Goal: Information Seeking & Learning: Understand process/instructions

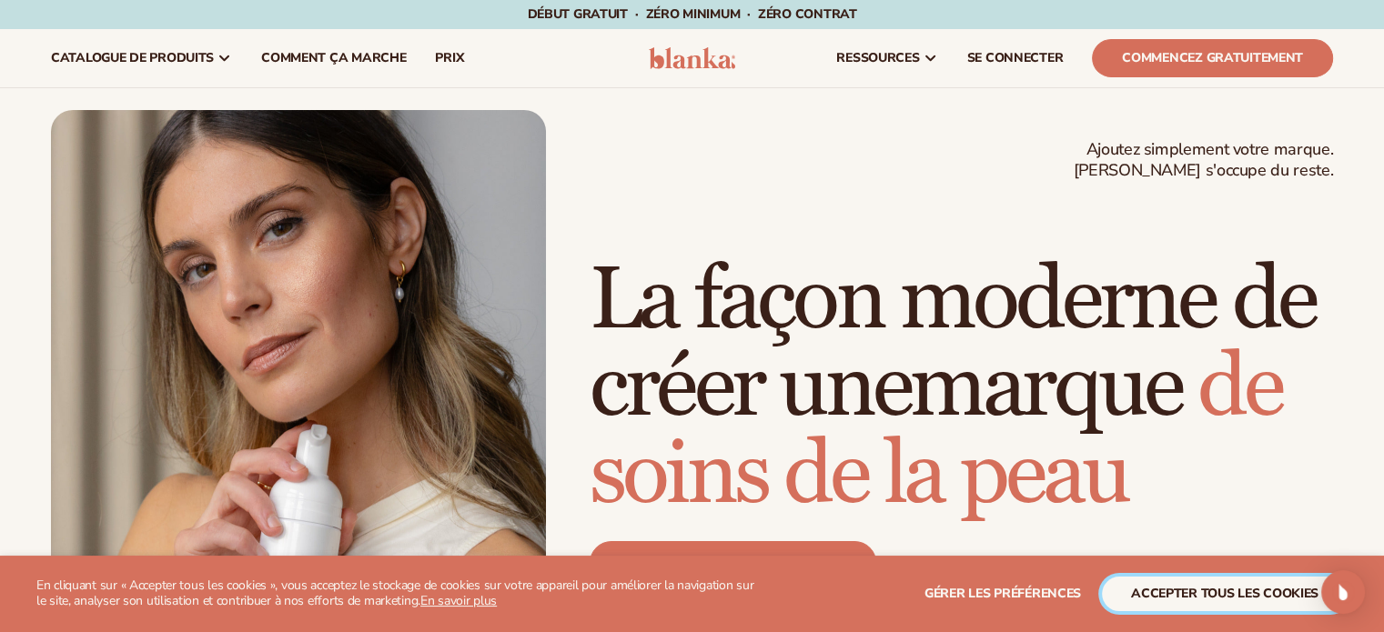
click at [1240, 591] on font "accepter tous les cookies" at bounding box center [1224, 593] width 187 height 17
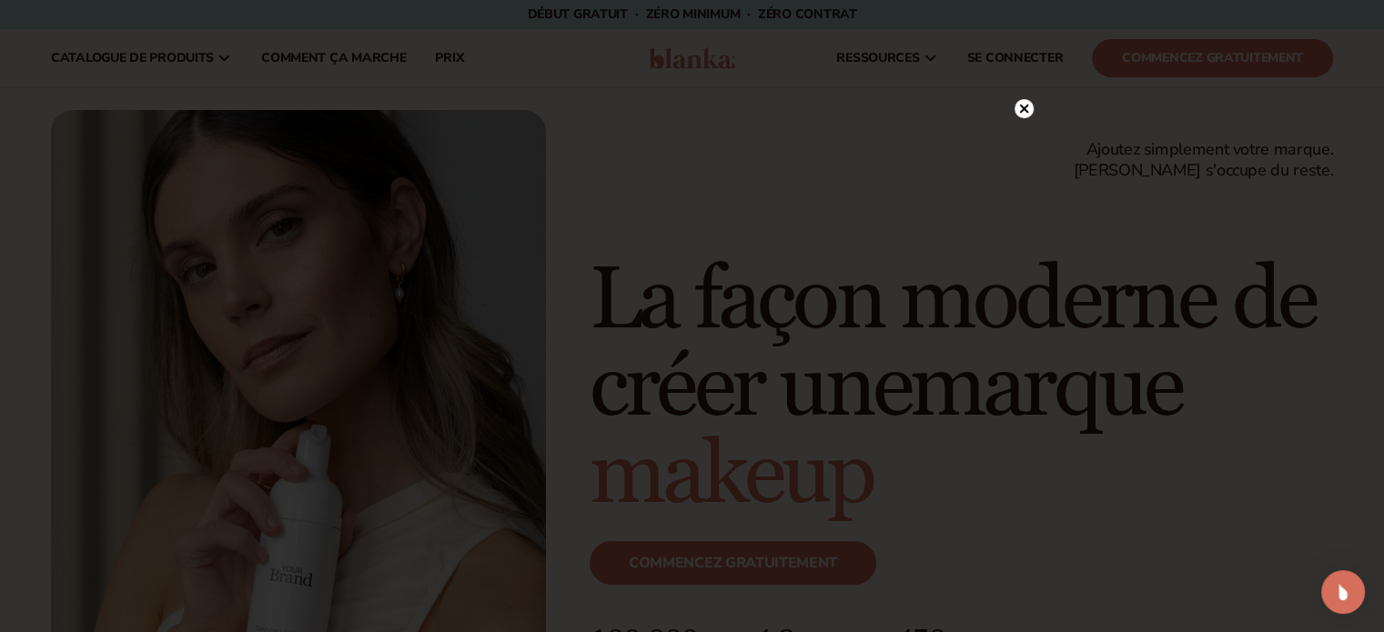
click at [1023, 102] on circle at bounding box center [1024, 108] width 19 height 19
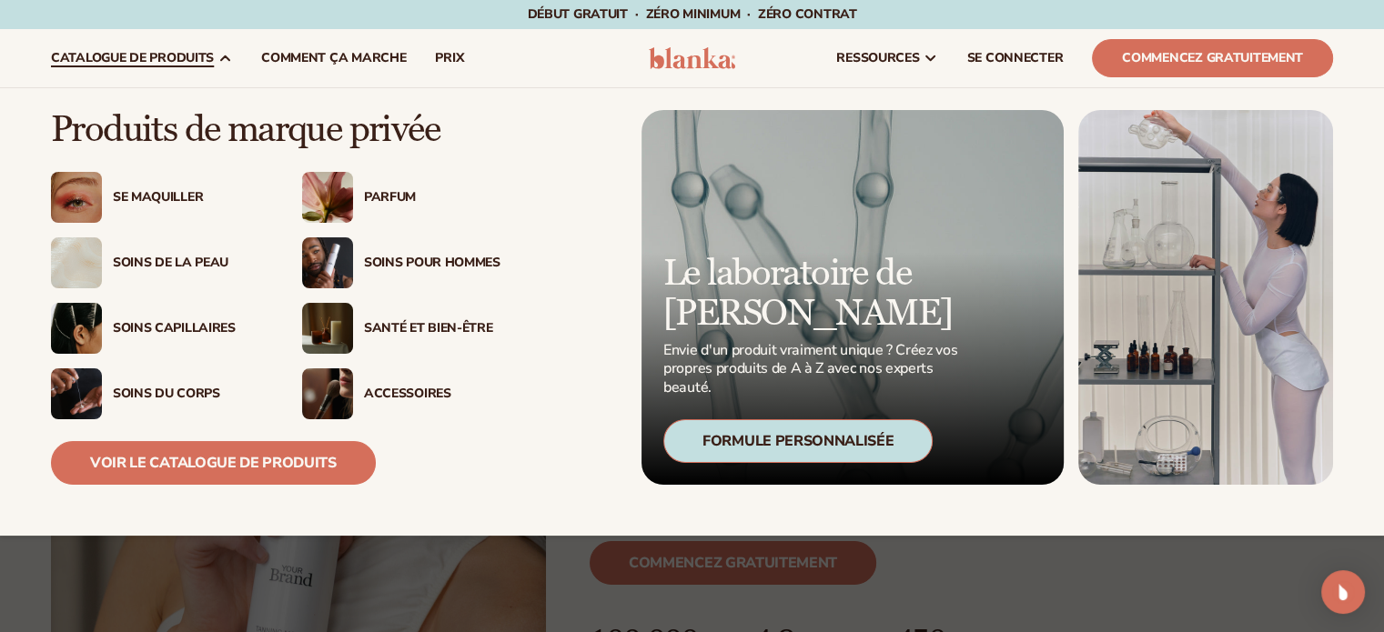
click at [165, 199] on font "Se maquiller" at bounding box center [158, 196] width 90 height 17
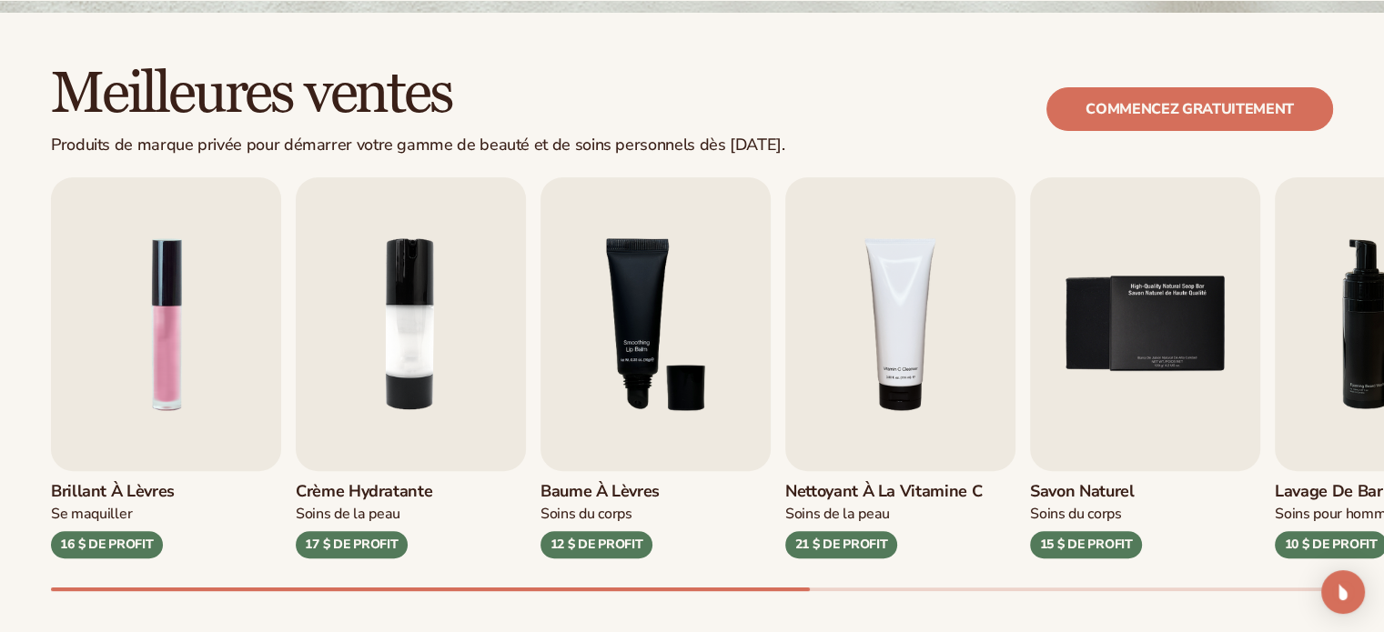
scroll to position [637, 0]
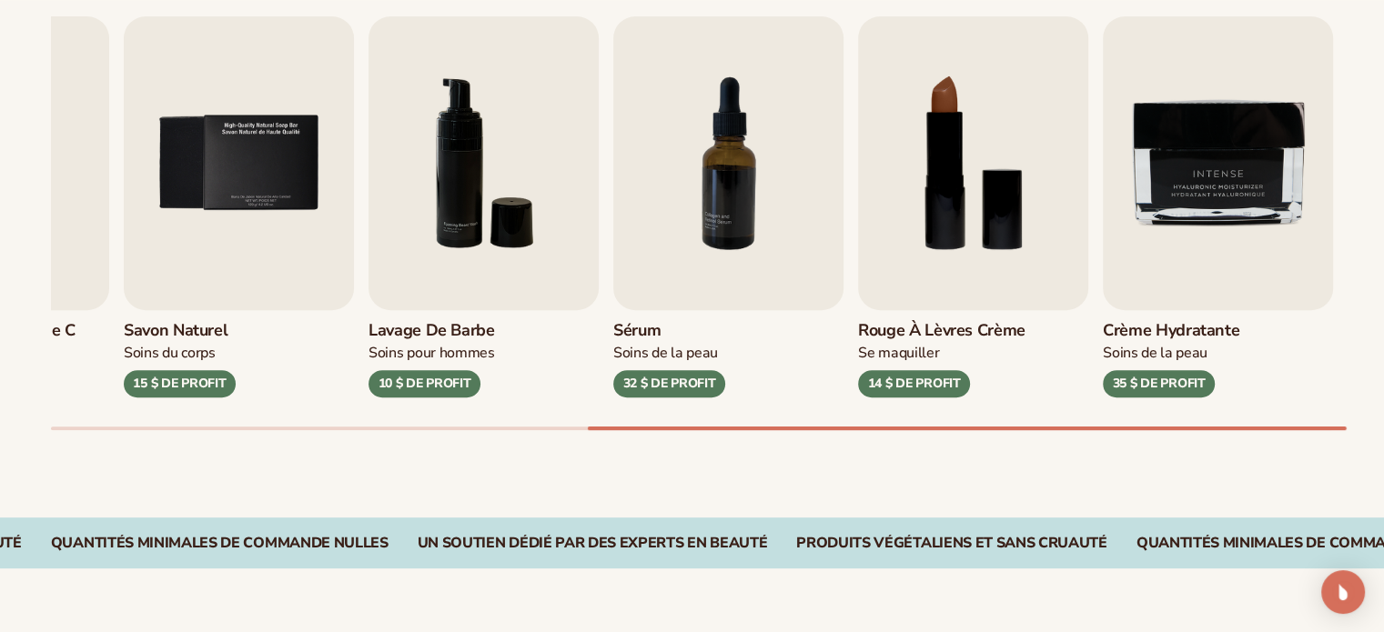
click at [715, 186] on img "7 / 9" at bounding box center [728, 163] width 230 height 294
click at [722, 217] on img "7 / 9" at bounding box center [728, 163] width 230 height 294
click at [747, 217] on img "7 / 9" at bounding box center [728, 163] width 230 height 294
click at [738, 181] on img "7 / 9" at bounding box center [728, 163] width 230 height 294
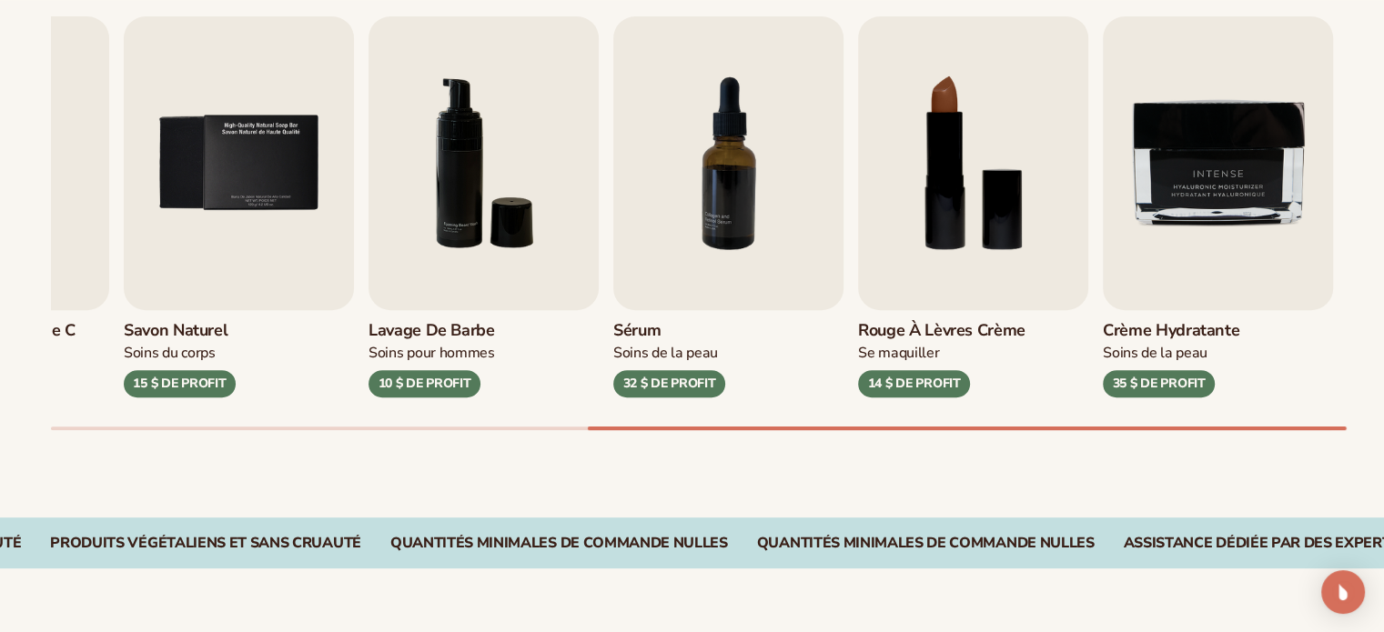
click at [645, 331] on font "Sérum" at bounding box center [636, 330] width 47 height 22
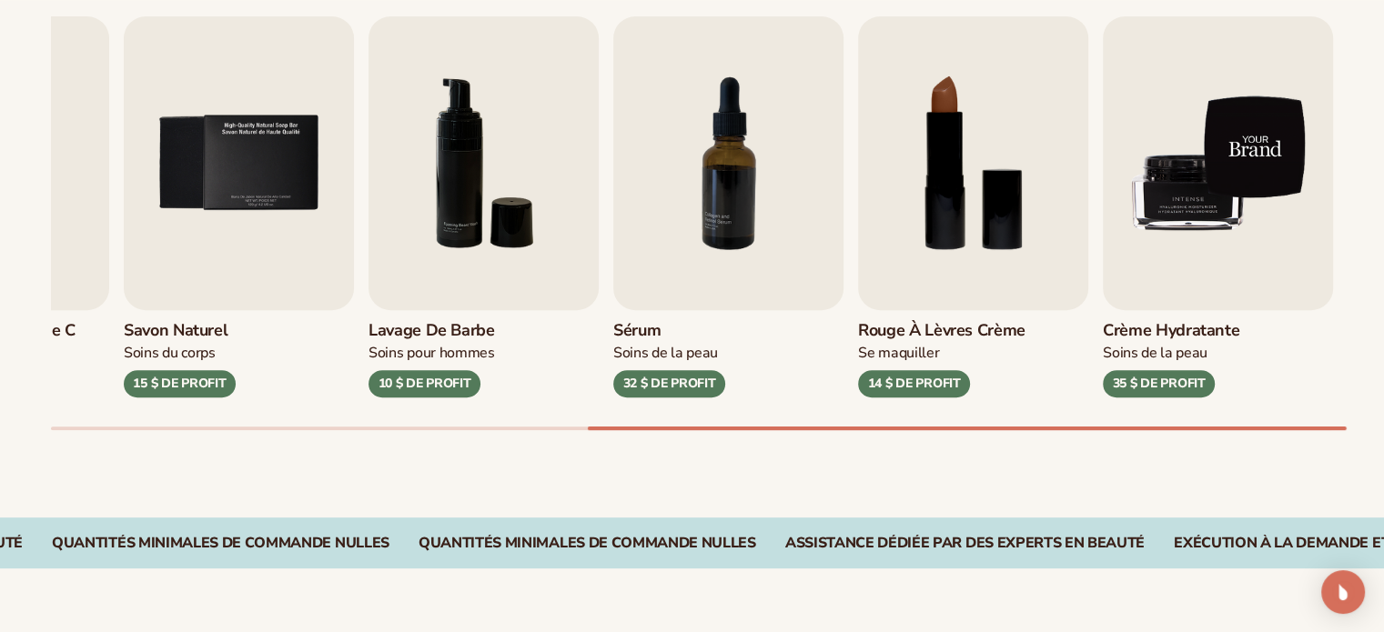
click at [1259, 141] on img "9 / 9" at bounding box center [1218, 163] width 230 height 294
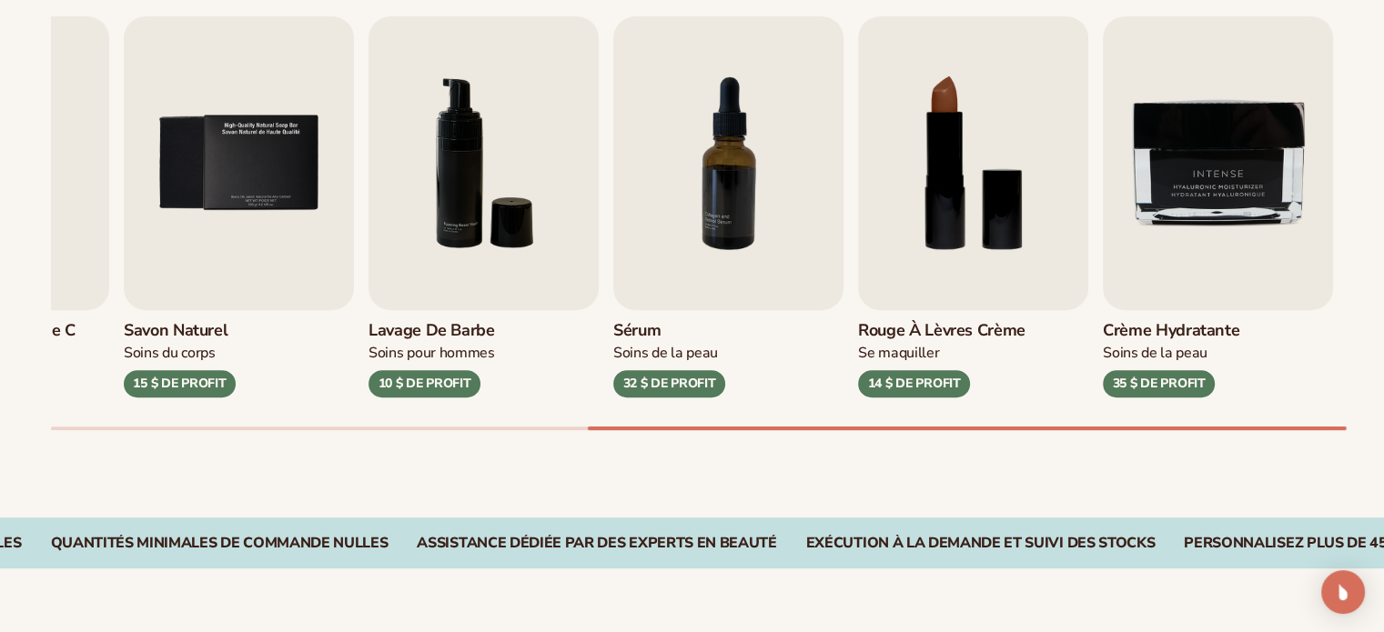
click at [1152, 386] on font "35 $ ​​DE PROFIT" at bounding box center [1158, 383] width 93 height 17
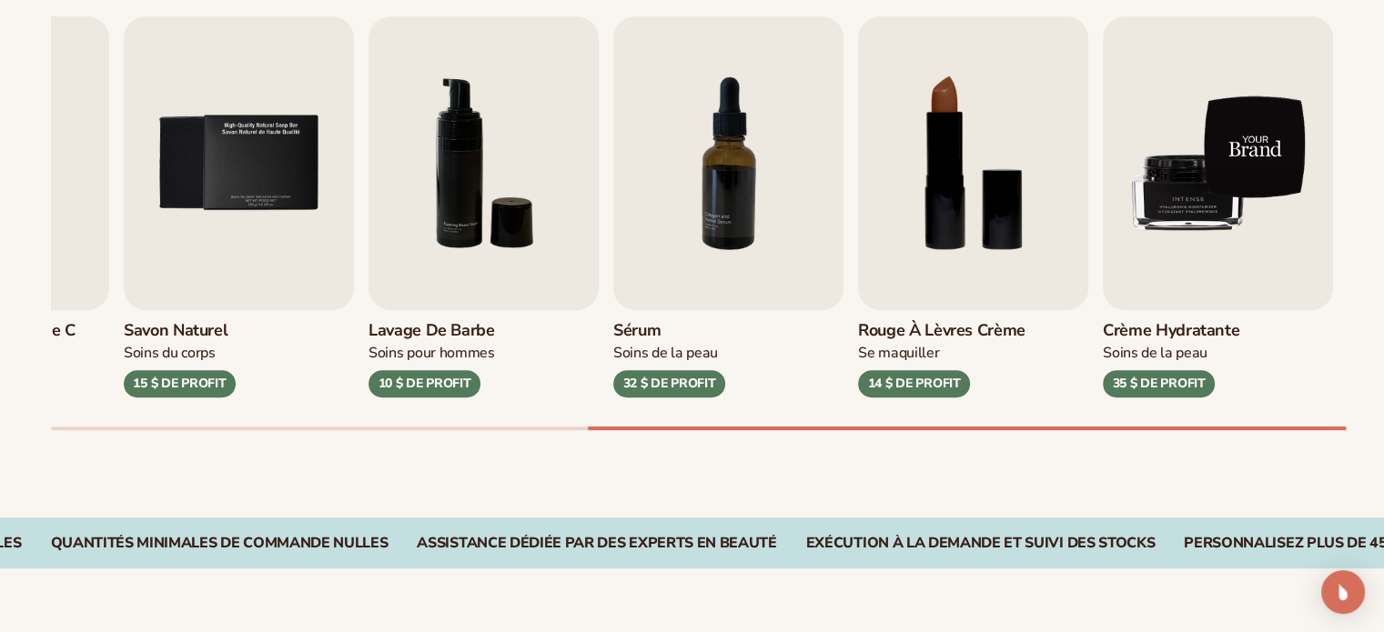
click at [1209, 235] on img "9 / 9" at bounding box center [1218, 163] width 230 height 294
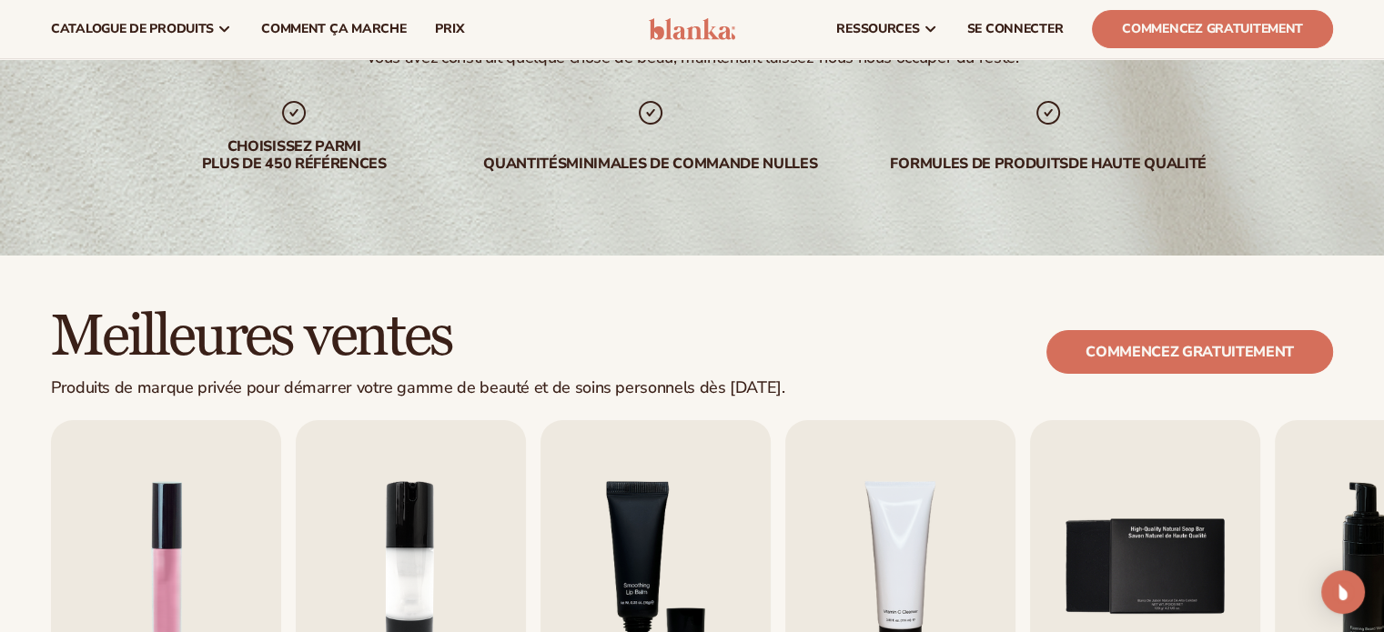
scroll to position [91, 0]
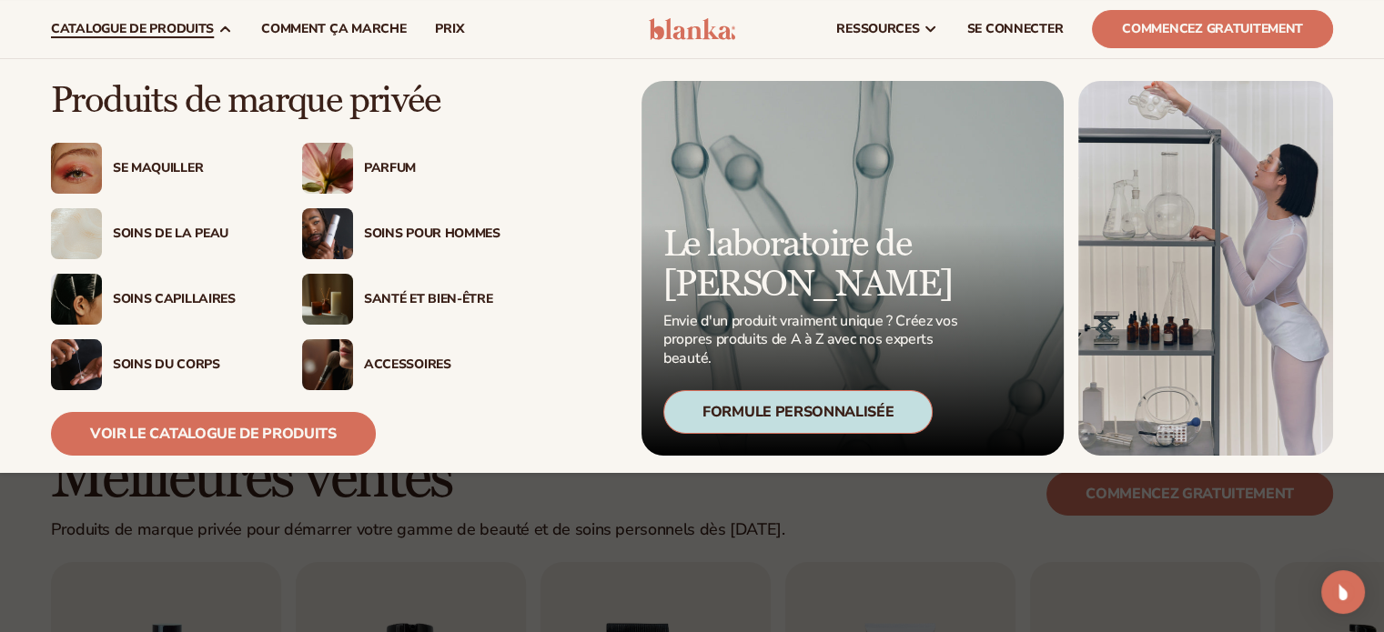
click at [167, 231] on font "Soins de la peau" at bounding box center [171, 233] width 116 height 17
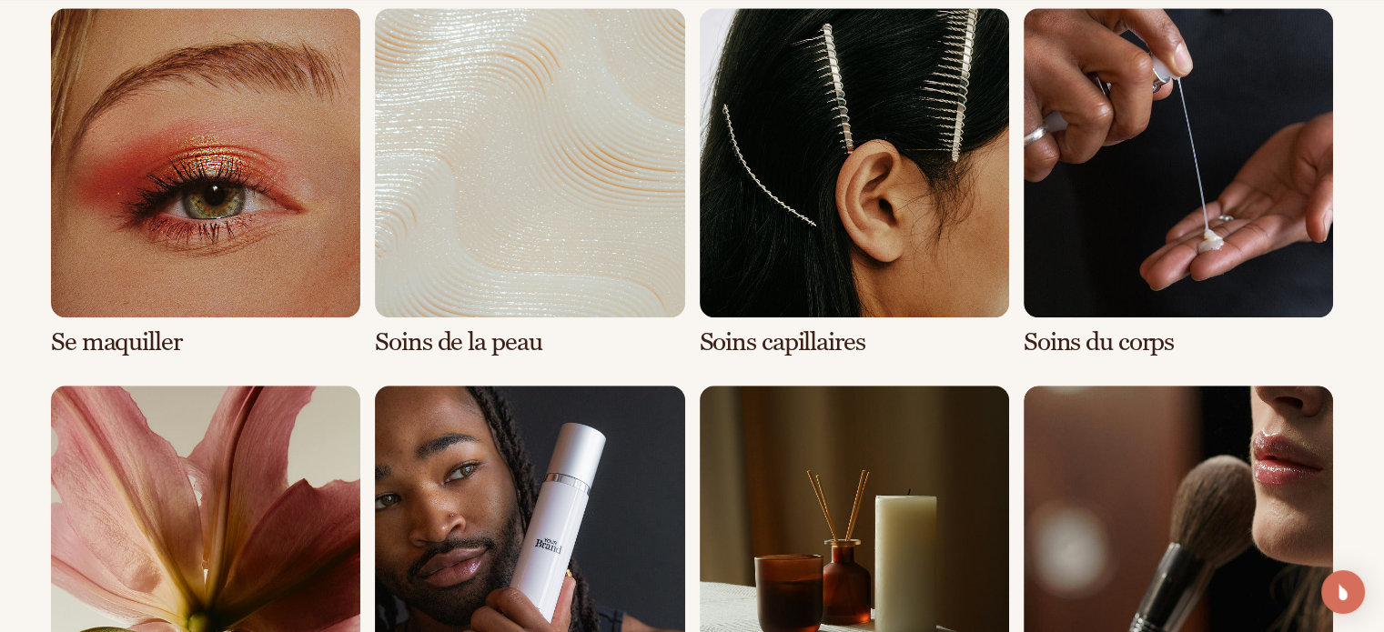
scroll to position [1365, 0]
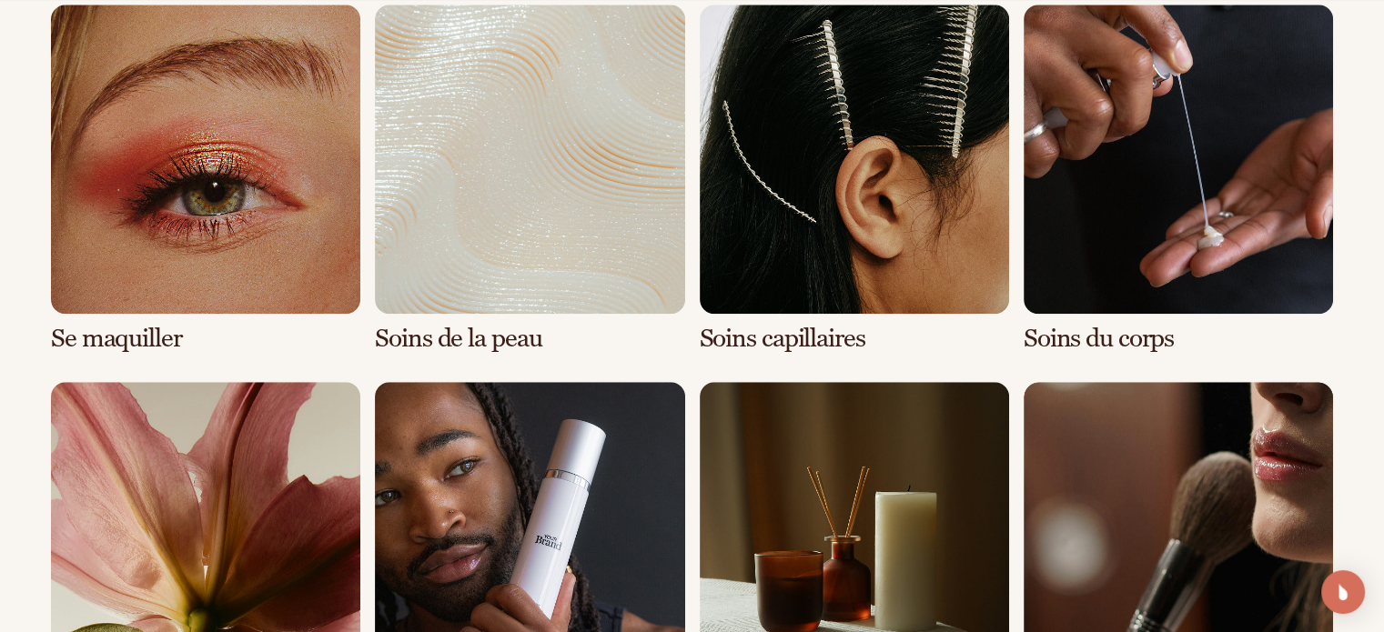
click at [568, 247] on link "2 / 8" at bounding box center [529, 179] width 309 height 349
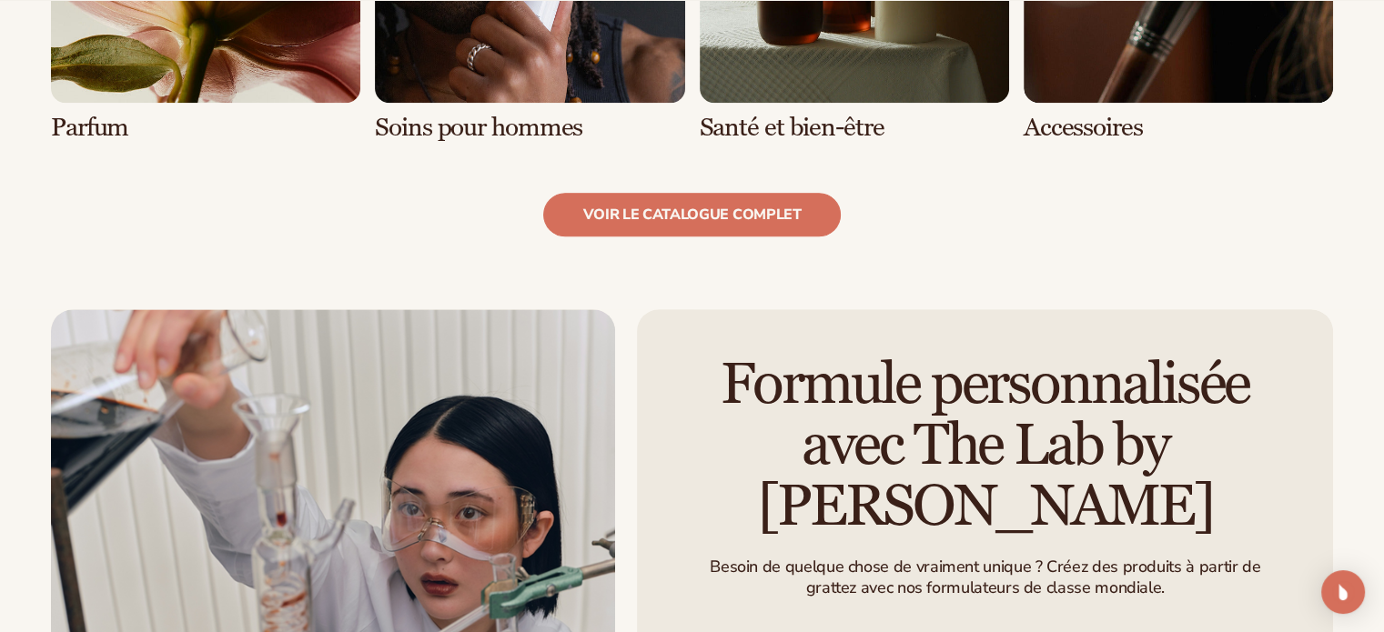
scroll to position [2093, 0]
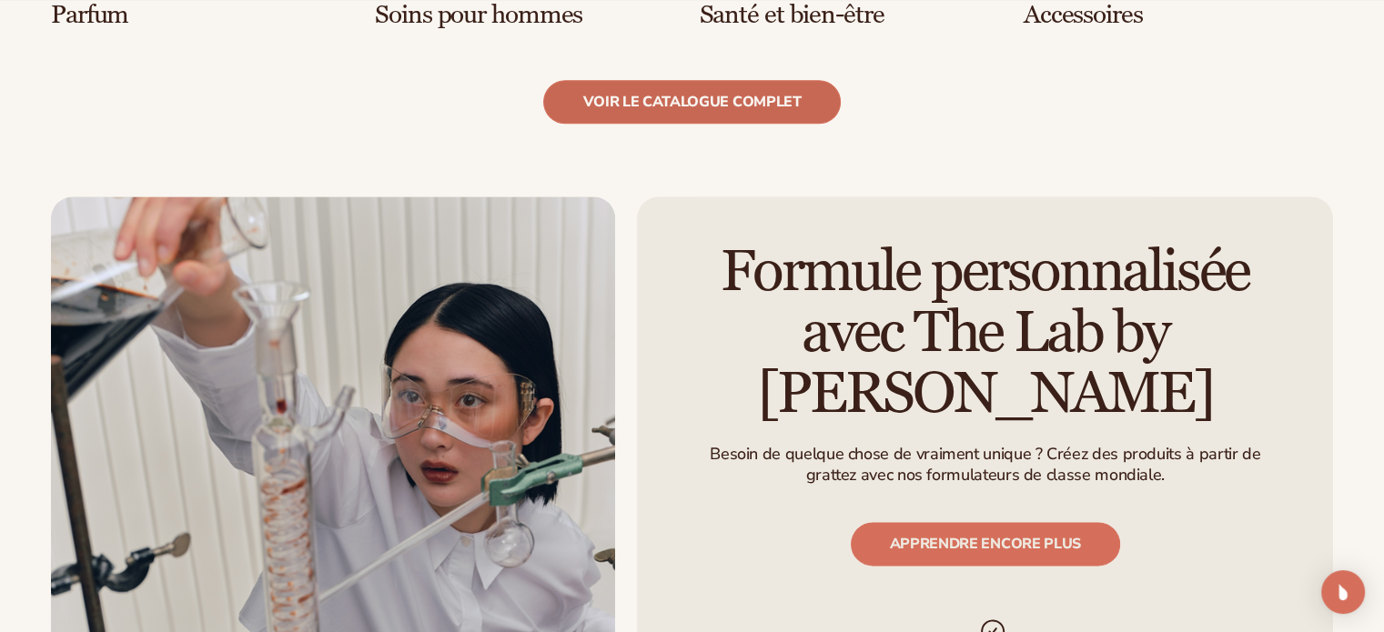
click at [659, 107] on font "voir le catalogue complet" at bounding box center [691, 102] width 218 height 20
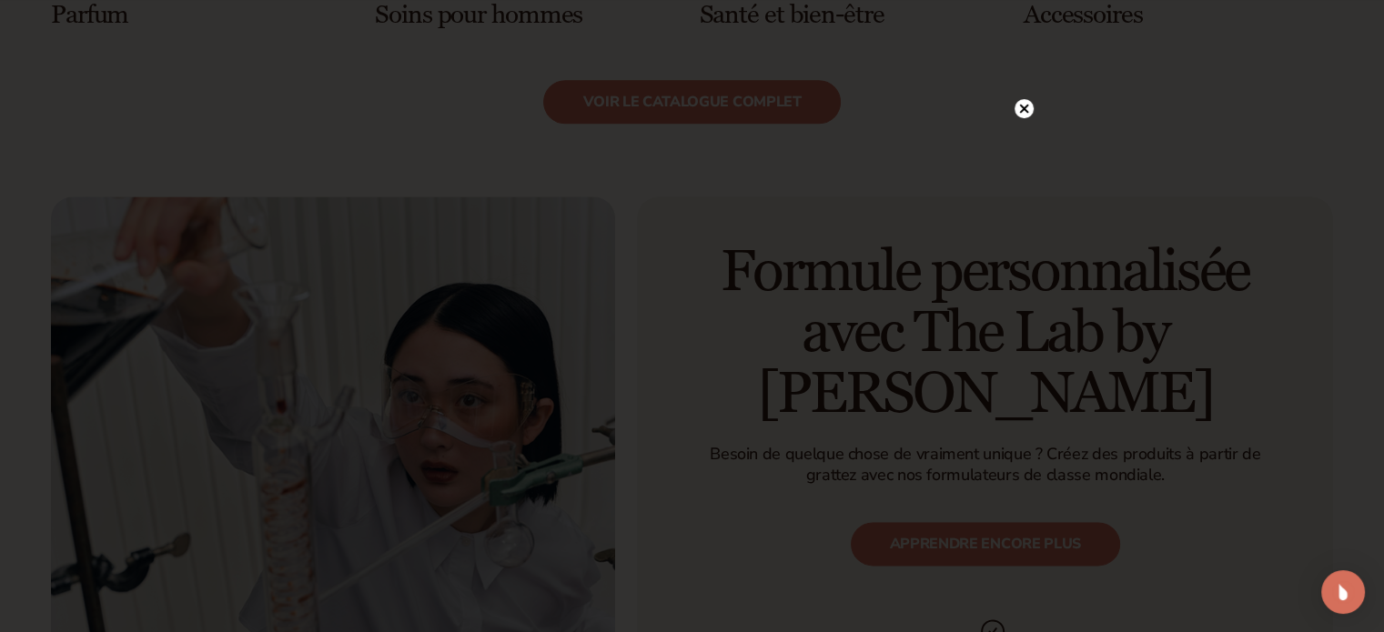
click at [1021, 108] on circle at bounding box center [1024, 108] width 19 height 19
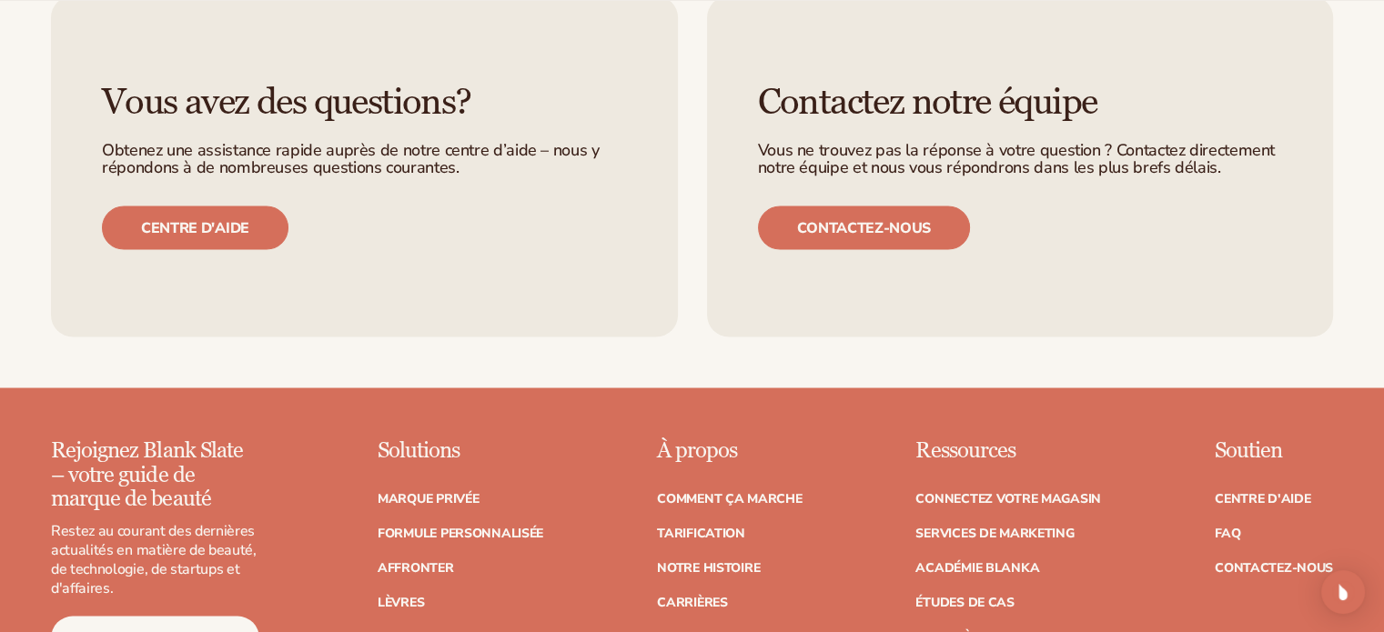
scroll to position [3458, 0]
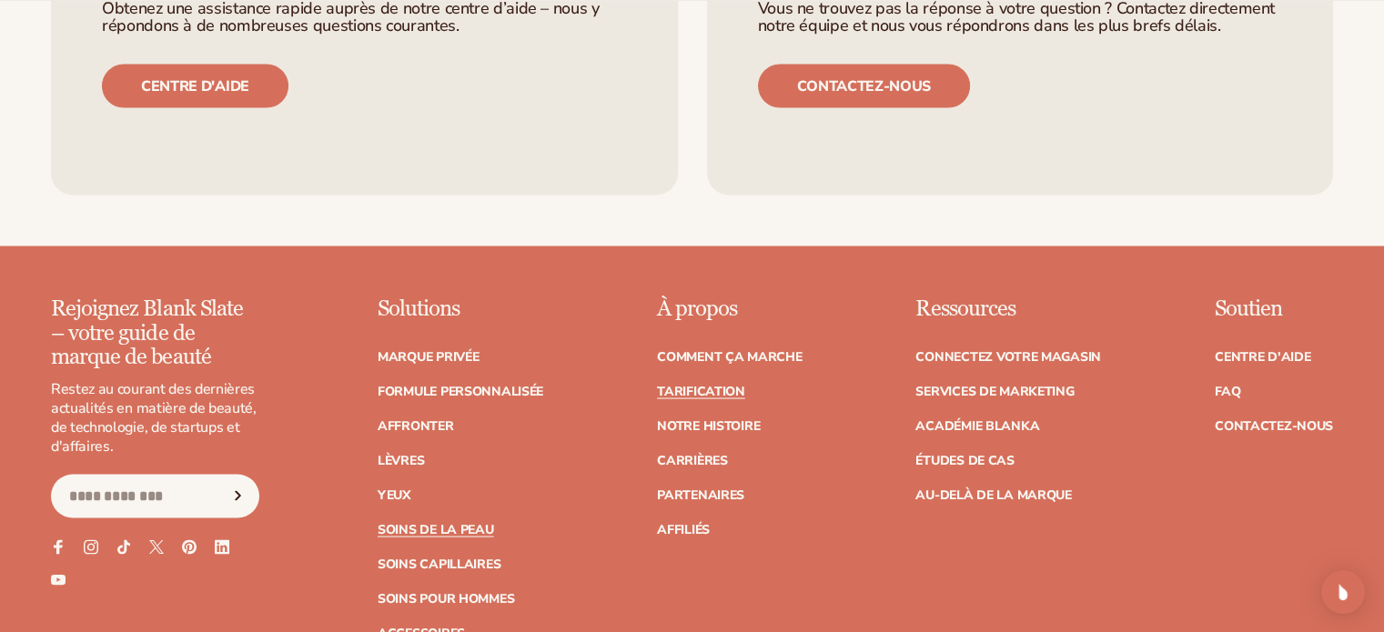
click at [730, 382] on font "Tarification" at bounding box center [701, 390] width 88 height 17
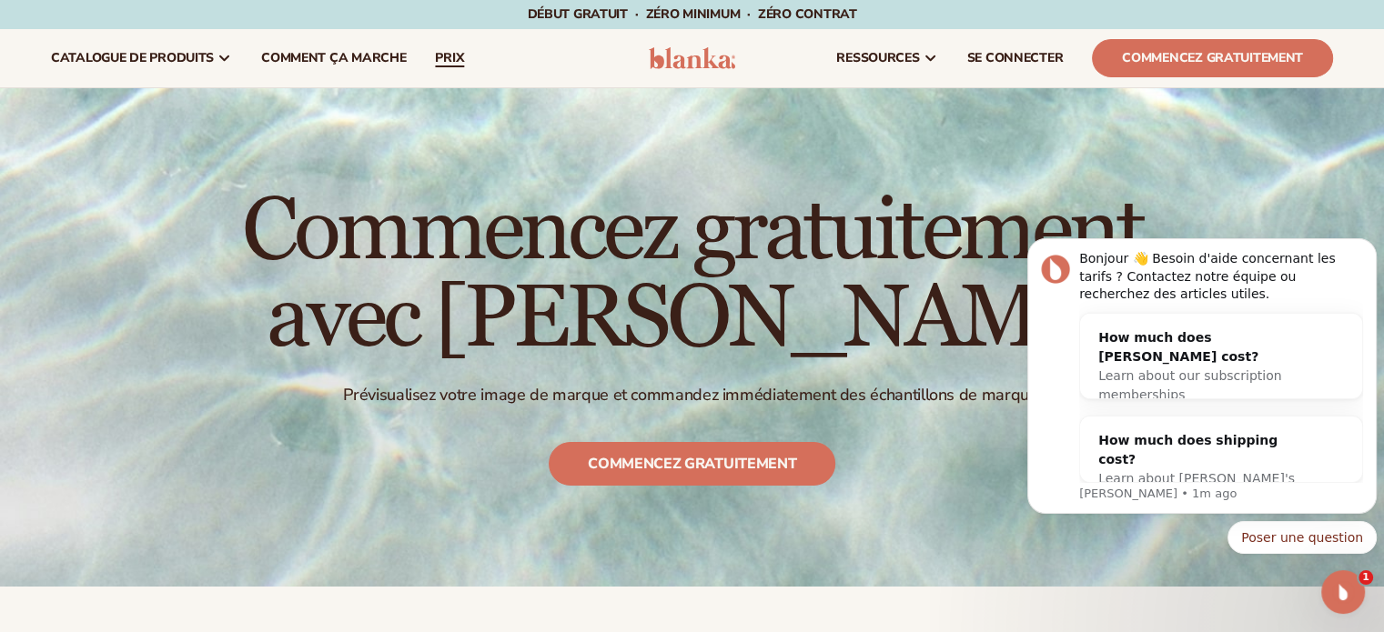
click at [455, 45] on link "prix" at bounding box center [449, 58] width 58 height 58
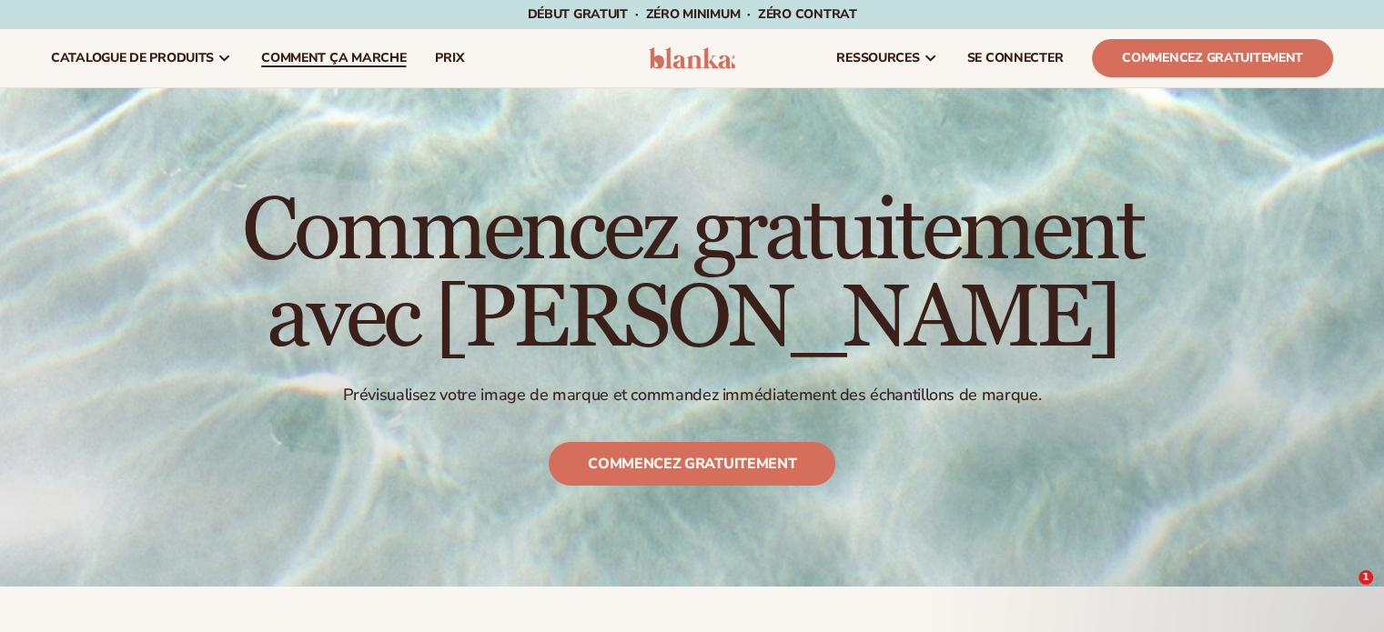
click at [370, 54] on font "Comment ça marche" at bounding box center [333, 57] width 145 height 17
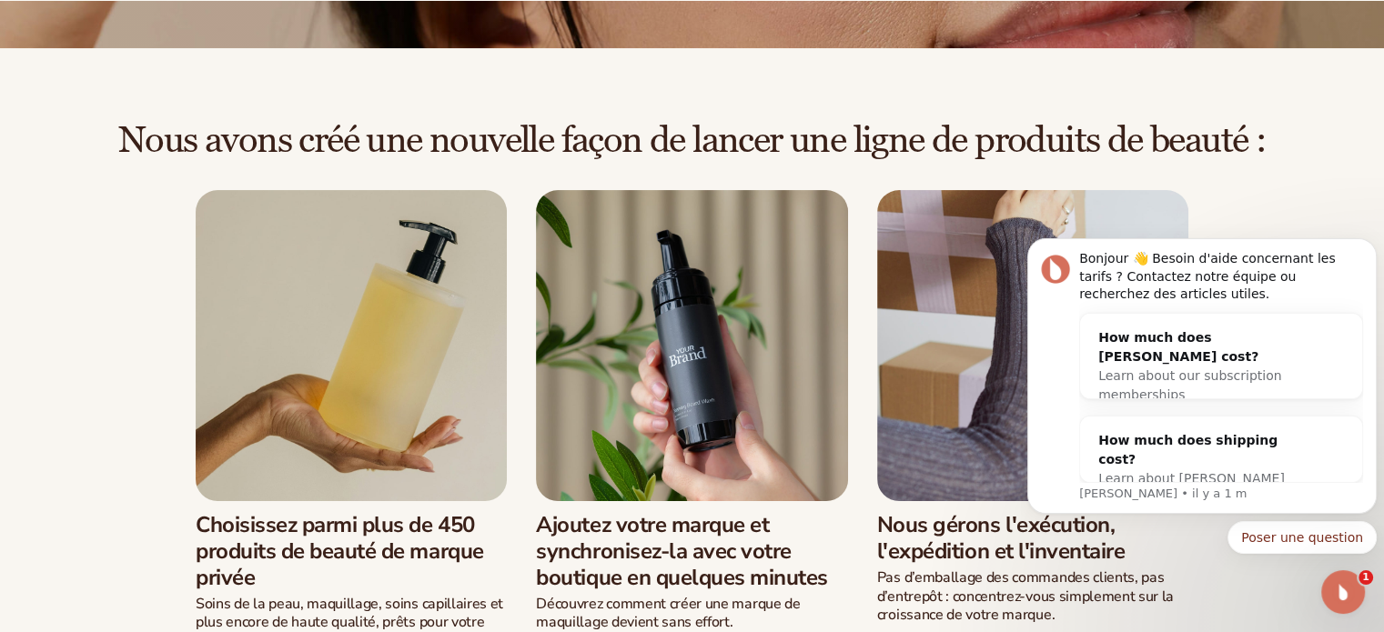
scroll to position [364, 0]
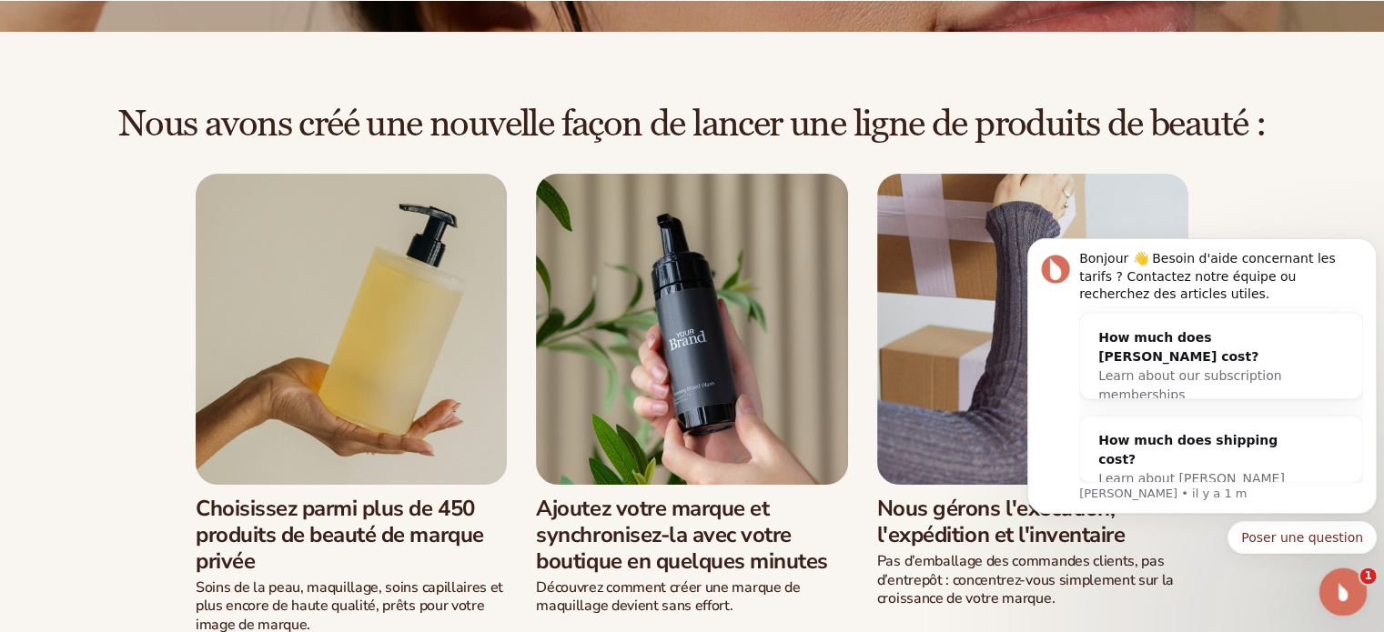
click at [1335, 591] on icon "Ouvrir Intercom Messenger" at bounding box center [1341, 590] width 30 height 30
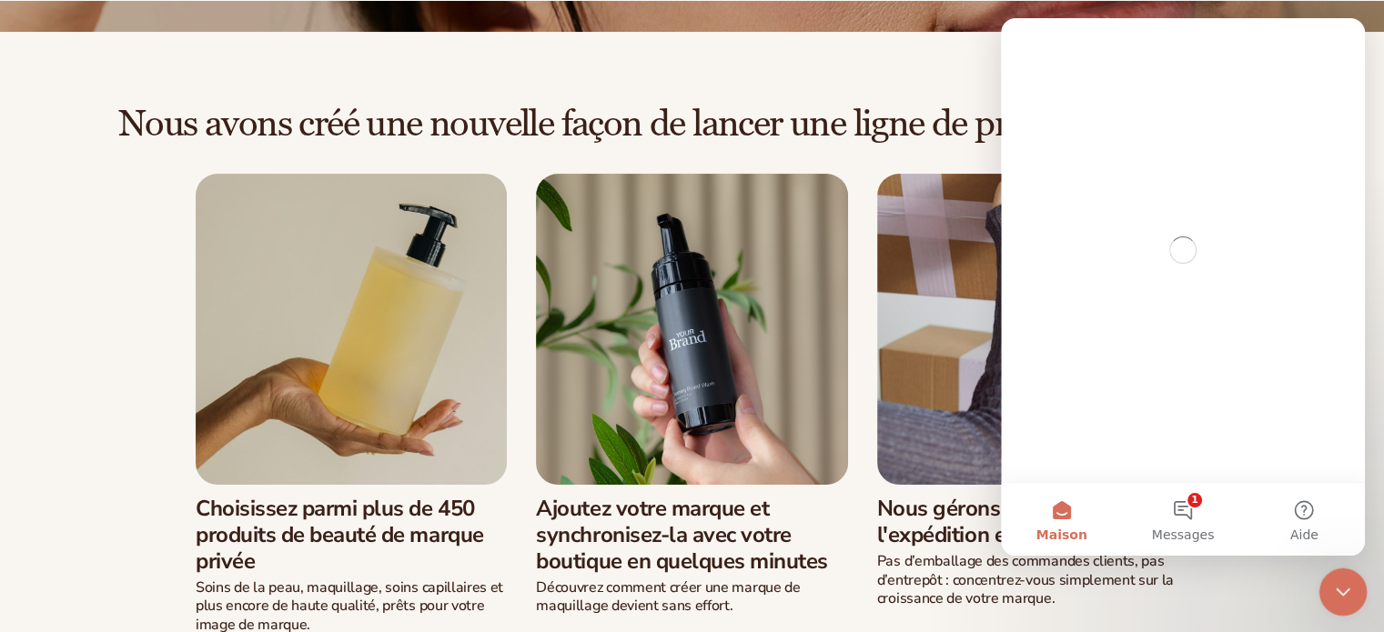
scroll to position [0, 0]
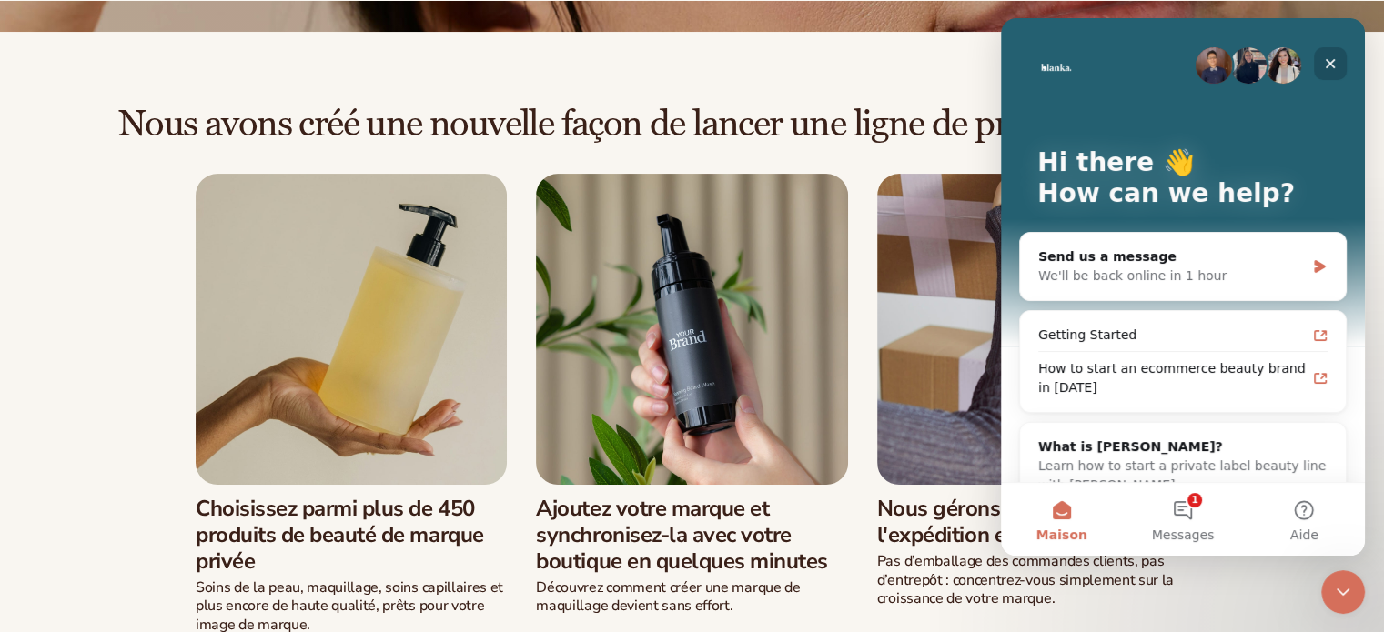
click at [1327, 62] on icon "Close" at bounding box center [1330, 63] width 15 height 15
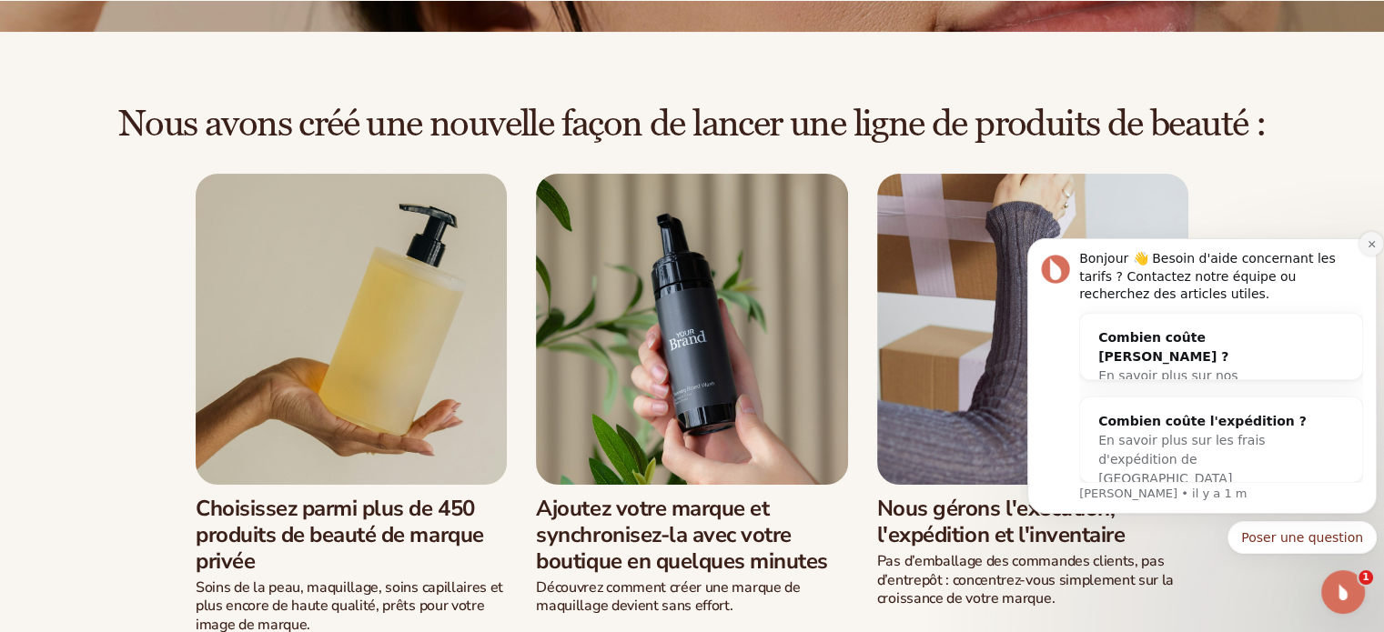
click at [1365, 239] on button "Notification de rejet" at bounding box center [1371, 244] width 24 height 24
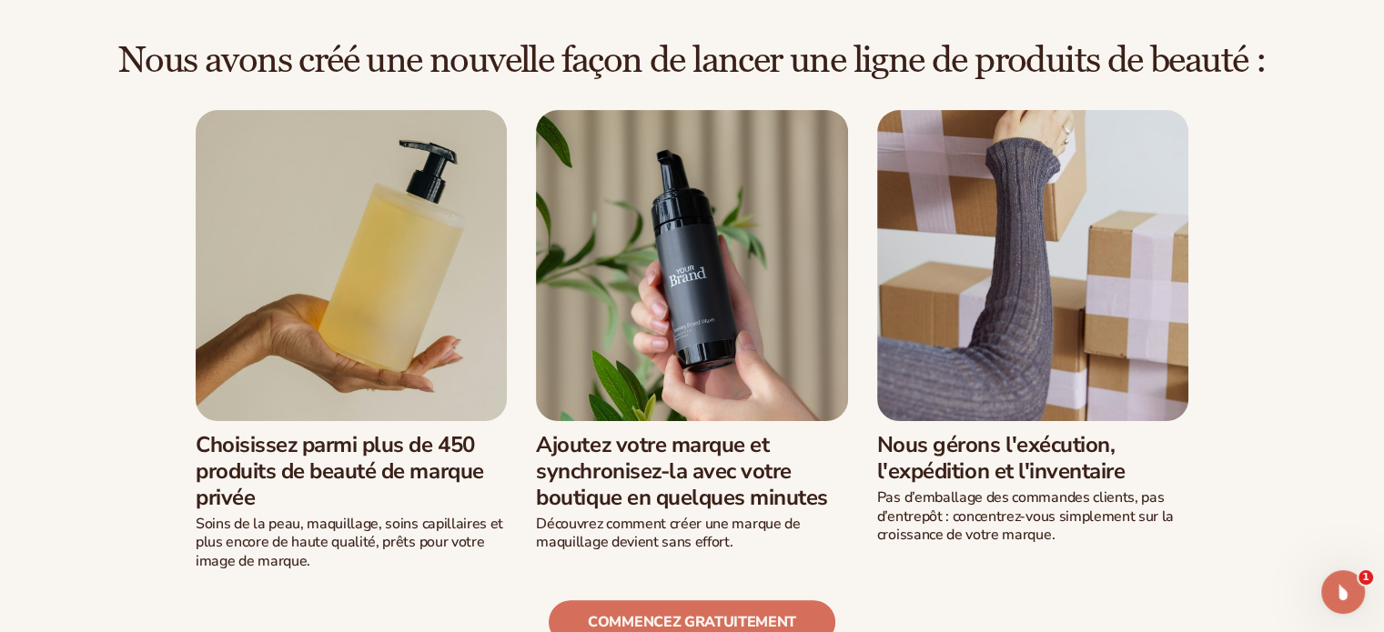
scroll to position [546, 0]
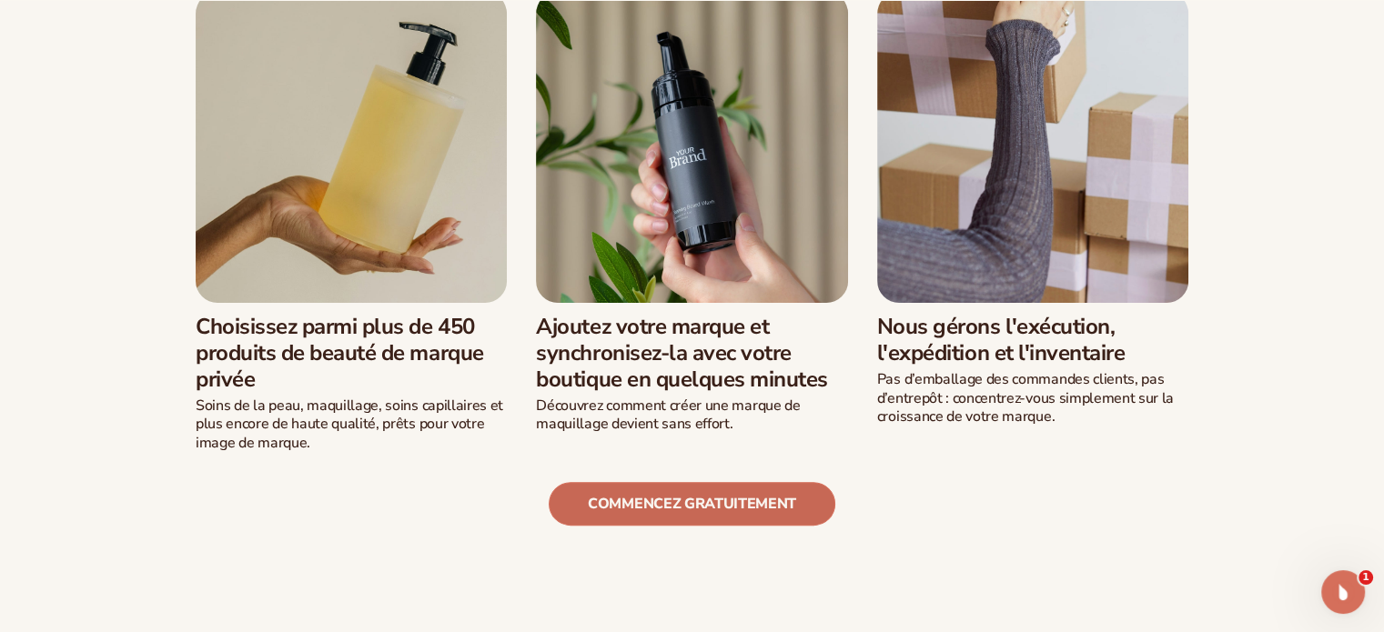
click at [713, 509] on font "Commencez gratuitement" at bounding box center [692, 504] width 208 height 20
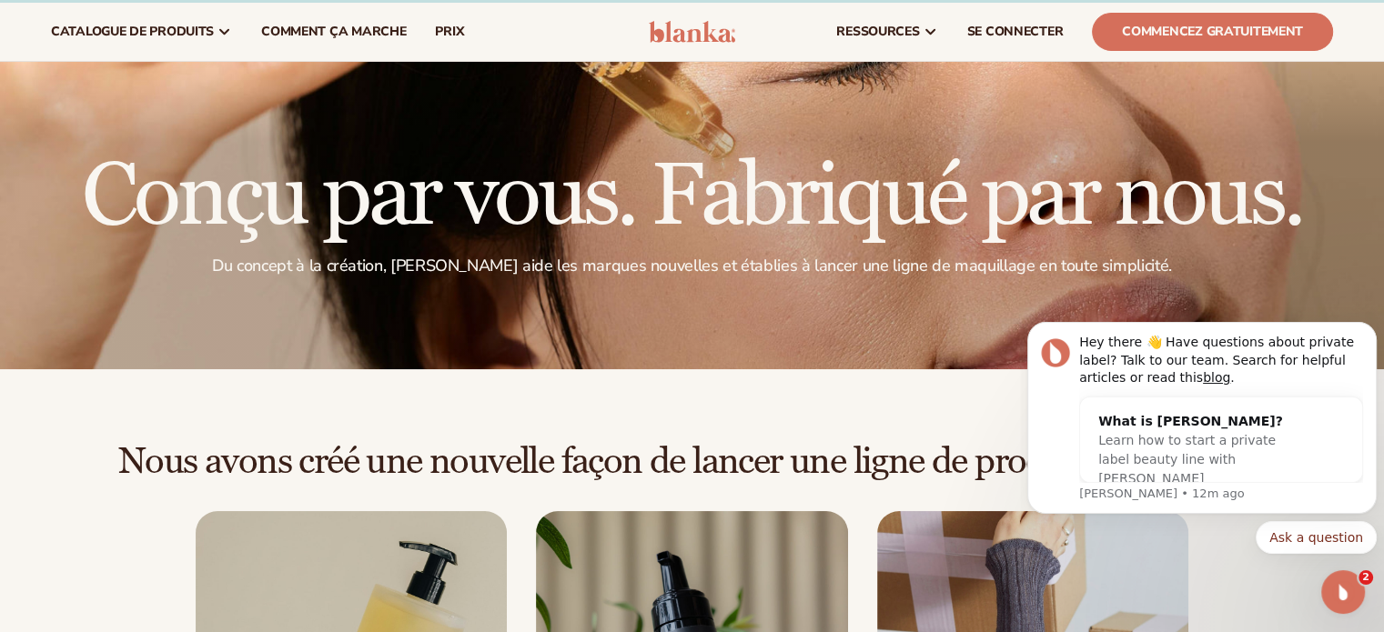
scroll to position [0, 0]
